Goal: Task Accomplishment & Management: Manage account settings

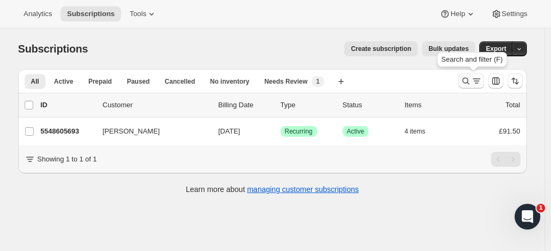
click at [467, 78] on icon "Search and filter results" at bounding box center [466, 81] width 11 height 11
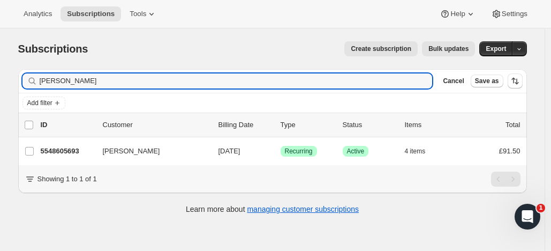
drag, startPoint x: 72, startPoint y: 83, endPoint x: 33, endPoint y: 77, distance: 39.0
click at [33, 77] on div "tina jess Clear" at bounding box center [227, 80] width 410 height 15
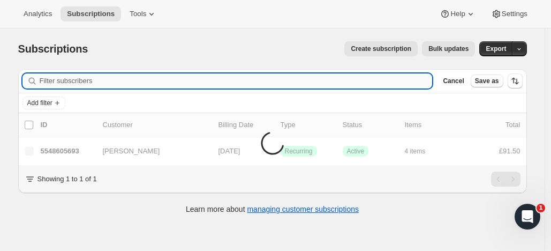
click at [69, 82] on input "Filter subscribers" at bounding box center [236, 80] width 393 height 15
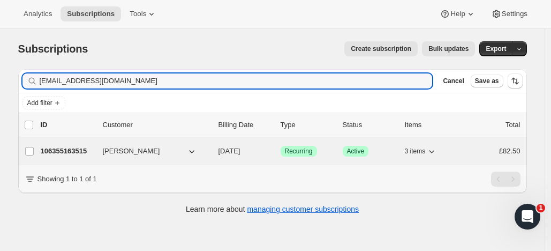
type input "bhopinder5@hotmail.com"
click at [89, 147] on p "106355163515" at bounding box center [68, 151] width 54 height 11
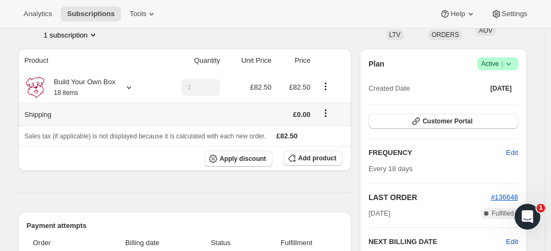
scroll to position [78, 0]
click at [247, 156] on span "Apply discount" at bounding box center [243, 158] width 47 height 9
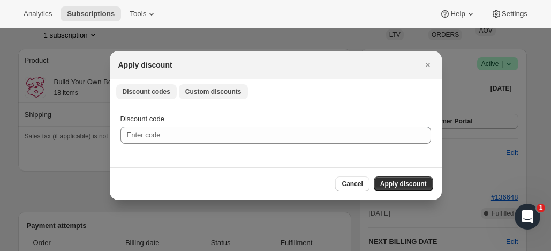
click at [227, 90] on span "Custom discounts" at bounding box center [213, 91] width 56 height 9
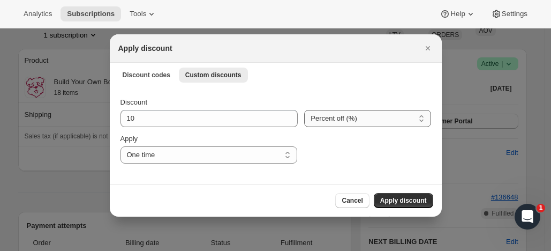
click at [311, 118] on select "Percent off (%) Amount off (£)" at bounding box center [367, 118] width 126 height 17
select select "fixed"
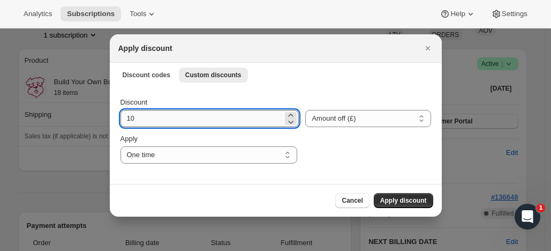
drag, startPoint x: 138, startPoint y: 118, endPoint x: 120, endPoint y: 117, distance: 18.2
click at [121, 117] on input "10" at bounding box center [202, 118] width 163 height 17
type input "5.00"
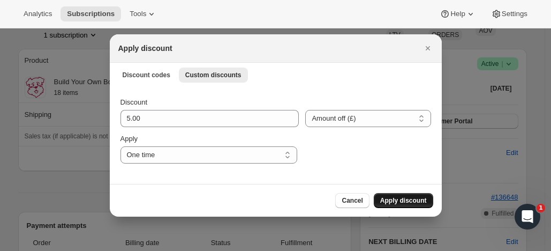
click at [393, 197] on span "Apply discount" at bounding box center [403, 200] width 47 height 9
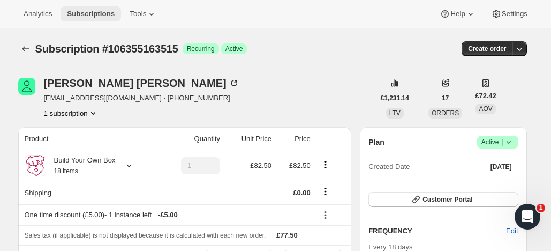
click at [106, 13] on span "Subscriptions" at bounding box center [91, 14] width 48 height 9
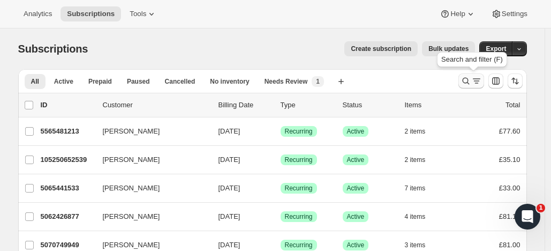
click at [468, 78] on icon "Search and filter results" at bounding box center [466, 81] width 11 height 11
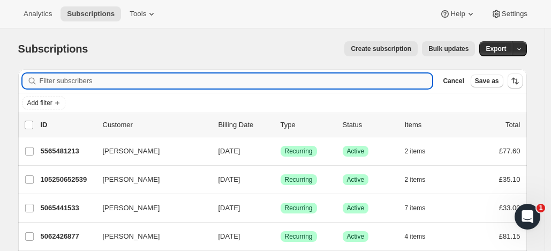
click at [111, 81] on input "Filter subscribers" at bounding box center [236, 80] width 393 height 15
paste input "10 Open Claire Horlock"
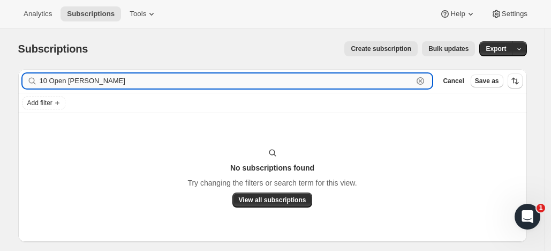
drag, startPoint x: 54, startPoint y: 80, endPoint x: 47, endPoint y: 81, distance: 7.0
click at [44, 80] on input "10 Open Claire Horlock" at bounding box center [227, 80] width 374 height 15
drag, startPoint x: 72, startPoint y: 81, endPoint x: 36, endPoint y: 79, distance: 35.4
click at [36, 79] on div "10 Open Claire Horlock Clear" at bounding box center [227, 80] width 410 height 15
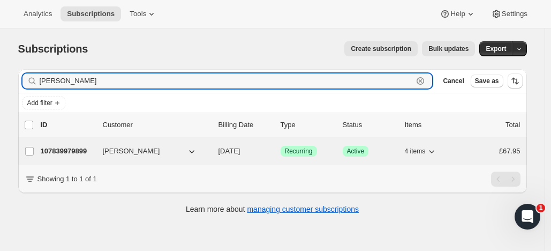
type input "Claire Horlock"
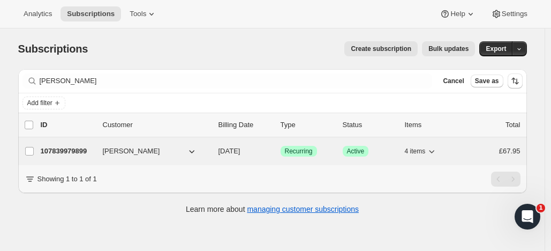
click at [88, 148] on p "107839979899" at bounding box center [68, 151] width 54 height 11
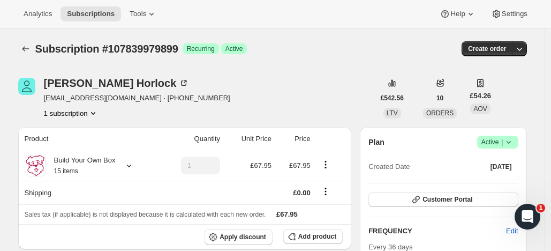
click at [496, 139] on span "Active |" at bounding box center [498, 142] width 33 height 11
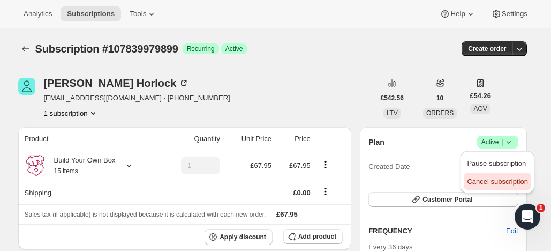
click at [472, 179] on span "Cancel subscription" at bounding box center [497, 181] width 61 height 8
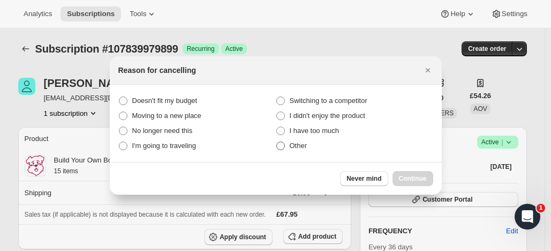
click at [280, 146] on span ":rt3:" at bounding box center [280, 145] width 9 height 9
click at [277, 142] on input "Other" at bounding box center [276, 141] width 1 height 1
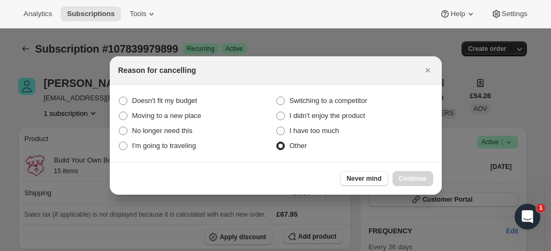
radio input "true"
click at [412, 175] on span "Continue" at bounding box center [413, 178] width 28 height 9
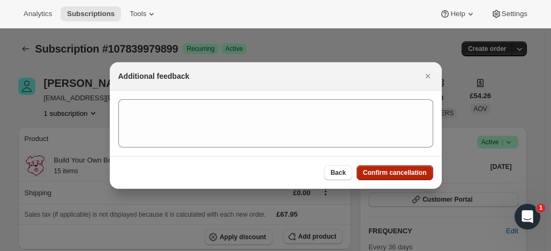
click at [406, 168] on button "Confirm cancellation" at bounding box center [395, 172] width 77 height 15
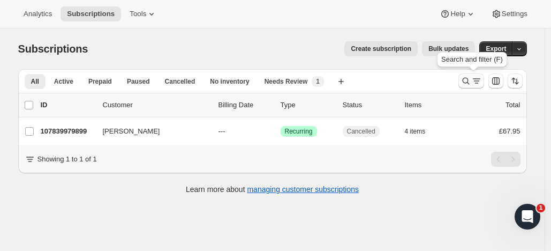
click at [468, 78] on icon "Search and filter results" at bounding box center [466, 81] width 11 height 11
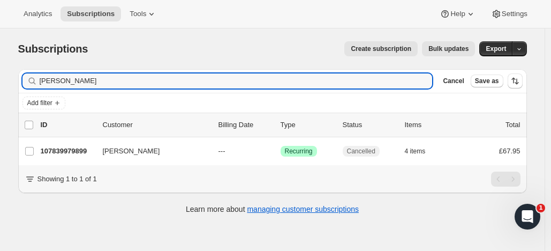
drag, startPoint x: 104, startPoint y: 80, endPoint x: 2, endPoint y: 82, distance: 102.3
click at [2, 82] on div "Subscriptions. This page is ready Subscriptions Create subscription Bulk update…" at bounding box center [272, 153] width 545 height 251
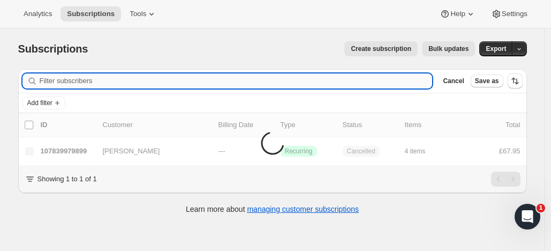
click at [78, 79] on input "Filter subscribers" at bounding box center [236, 80] width 393 height 15
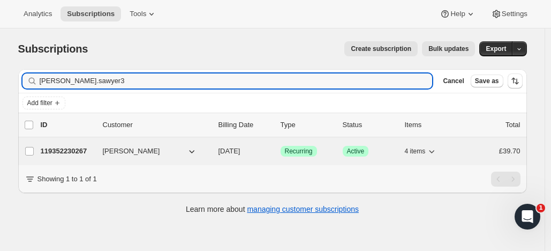
type input "[PERSON_NAME].sawyer3"
click at [88, 148] on p "119352230267" at bounding box center [68, 151] width 54 height 11
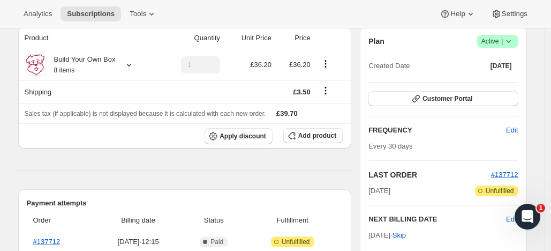
scroll to position [101, 0]
click at [514, 128] on span "Edit" at bounding box center [512, 129] width 12 height 11
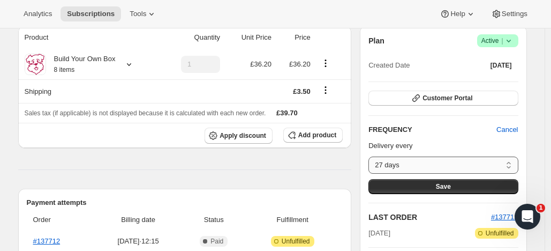
click at [511, 162] on select "27 days 28 days 29 days 30 days 31 days 32 days 33 days 34 days 35 days 36 days…" at bounding box center [443, 164] width 149 height 17
select select "DAY#31"
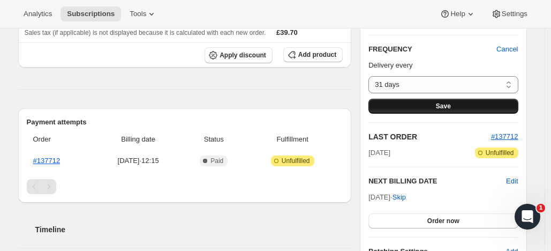
scroll to position [182, 0]
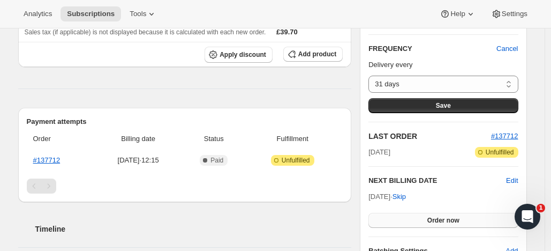
click at [459, 216] on span "Order now" at bounding box center [443, 220] width 32 height 9
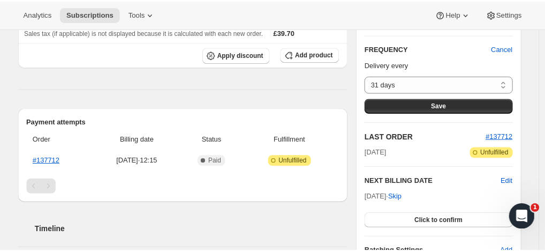
scroll to position [184, 0]
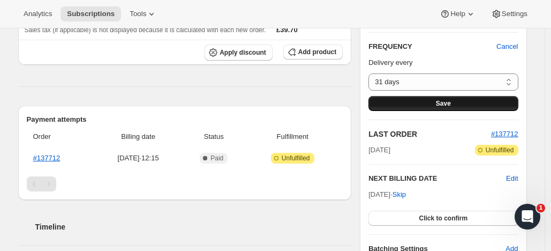
click at [464, 100] on button "Save" at bounding box center [443, 103] width 149 height 15
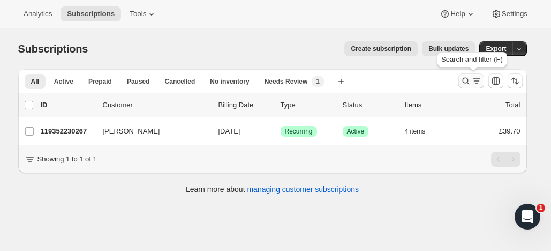
click at [468, 77] on icon "Search and filter results" at bounding box center [466, 81] width 11 height 11
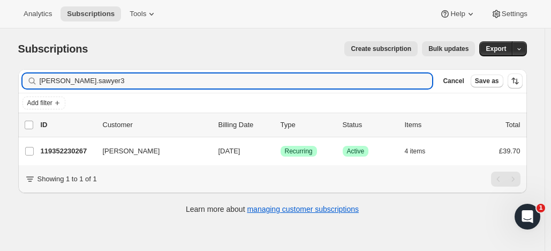
drag, startPoint x: 95, startPoint y: 81, endPoint x: 25, endPoint y: 69, distance: 70.7
click at [25, 69] on div "Subscriptions. This page is ready Subscriptions Create subscription Bulk update…" at bounding box center [272, 126] width 535 height 197
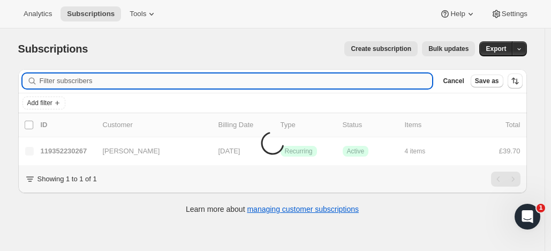
click at [63, 79] on input "Filter subscribers" at bounding box center [236, 80] width 393 height 15
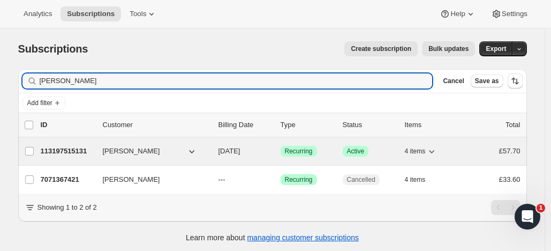
type input "[PERSON_NAME]"
click at [85, 147] on p "113197515131" at bounding box center [68, 151] width 54 height 11
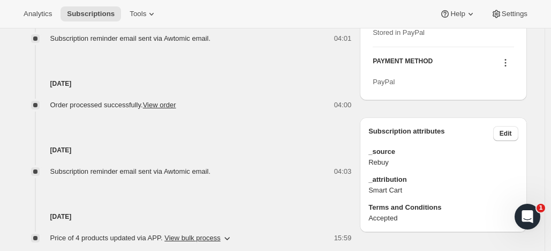
scroll to position [603, 0]
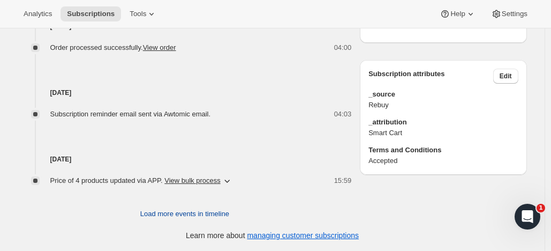
click at [206, 213] on span "Load more events in timeline" at bounding box center [184, 213] width 89 height 11
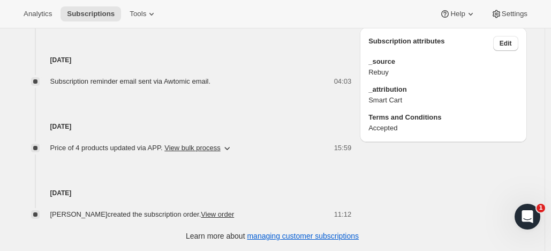
scroll to position [636, 0]
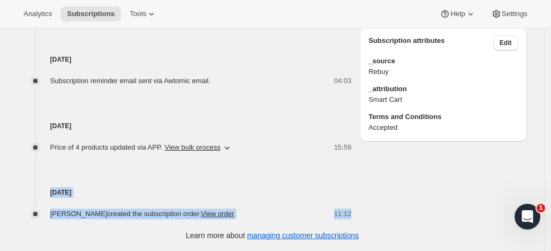
drag, startPoint x: 65, startPoint y: 171, endPoint x: 350, endPoint y: 214, distance: 288.2
copy div "[DATE] [PERSON_NAME] created the subscription order. View order 11:12"
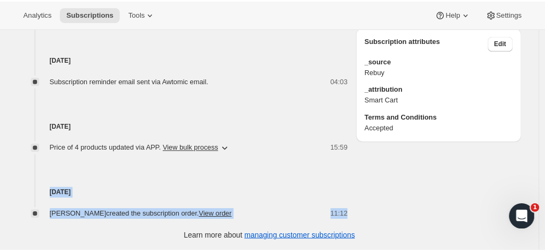
scroll to position [0, 0]
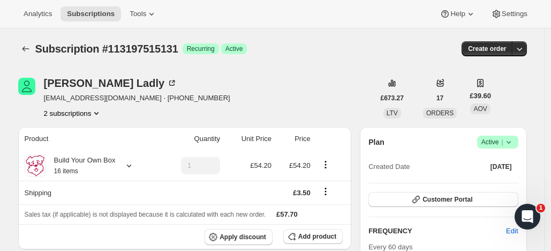
click at [485, 139] on span "Active |" at bounding box center [498, 142] width 33 height 11
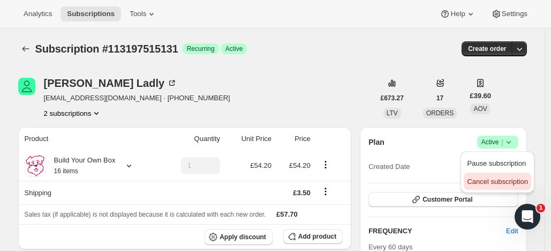
click at [479, 179] on span "Cancel subscription" at bounding box center [497, 181] width 61 height 8
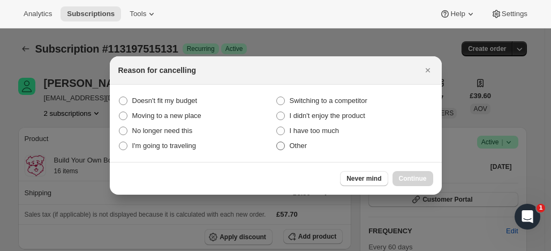
click at [280, 146] on span ":rbv:" at bounding box center [280, 145] width 9 height 9
click at [277, 142] on input "Other" at bounding box center [276, 141] width 1 height 1
radio input "true"
click at [409, 174] on button "Continue" at bounding box center [413, 178] width 41 height 15
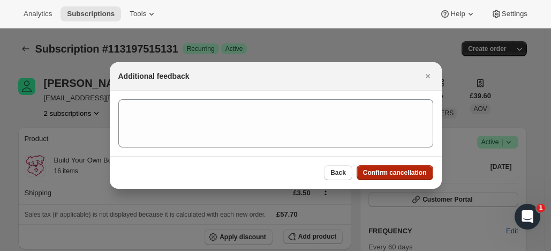
click at [403, 168] on button "Confirm cancellation" at bounding box center [395, 172] width 77 height 15
